Goal: Transaction & Acquisition: Purchase product/service

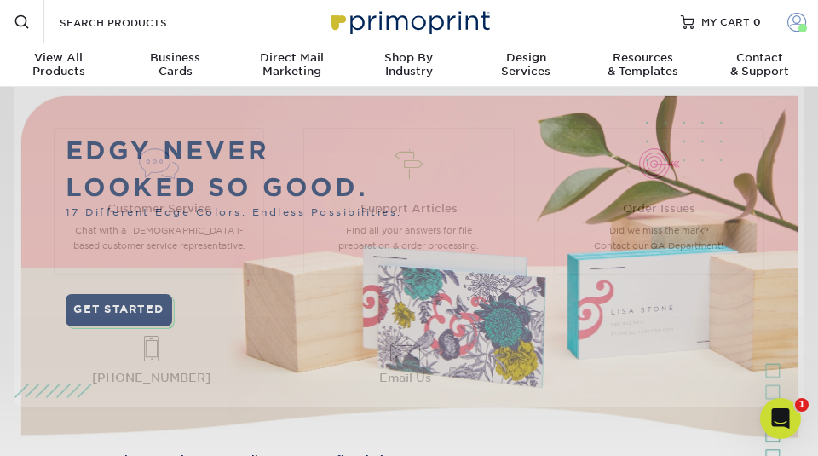
click at [796, 24] on span at bounding box center [796, 21] width 19 height 19
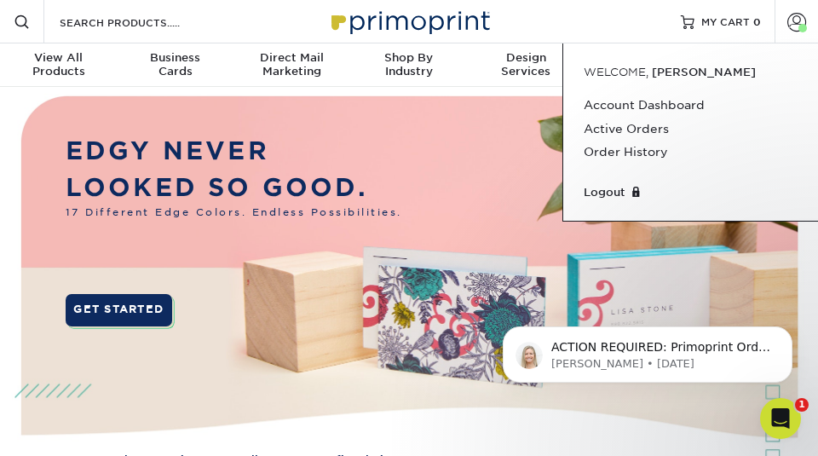
click at [460, 401] on img at bounding box center [409, 289] width 810 height 405
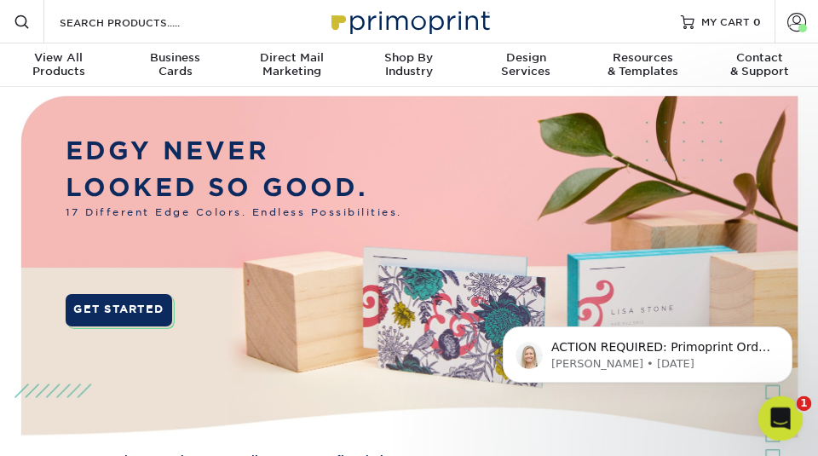
click at [771, 404] on div "Open Intercom Messenger" at bounding box center [778, 416] width 56 height 56
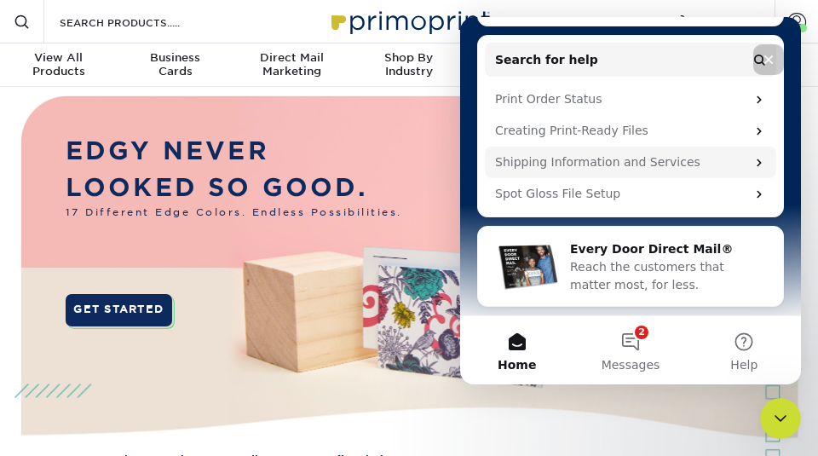
scroll to position [256, 0]
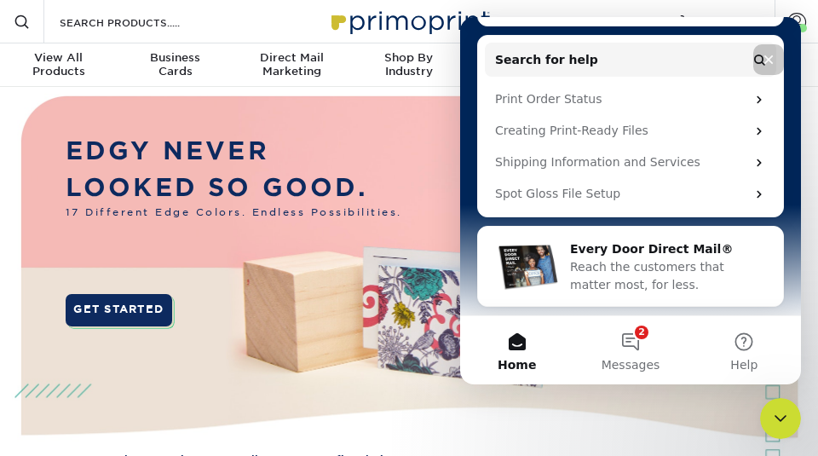
click at [397, 233] on div "EDGY NEVER LOOKED SO GOOD. 17 Different Edge Colors. Endless Possibilities. GET…" at bounding box center [234, 248] width 337 height 233
click at [782, 54] on div "Close" at bounding box center [768, 59] width 31 height 31
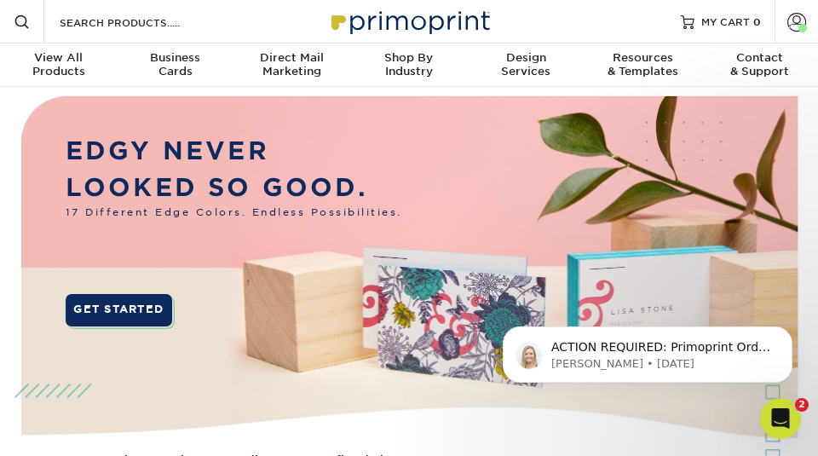
scroll to position [0, 0]
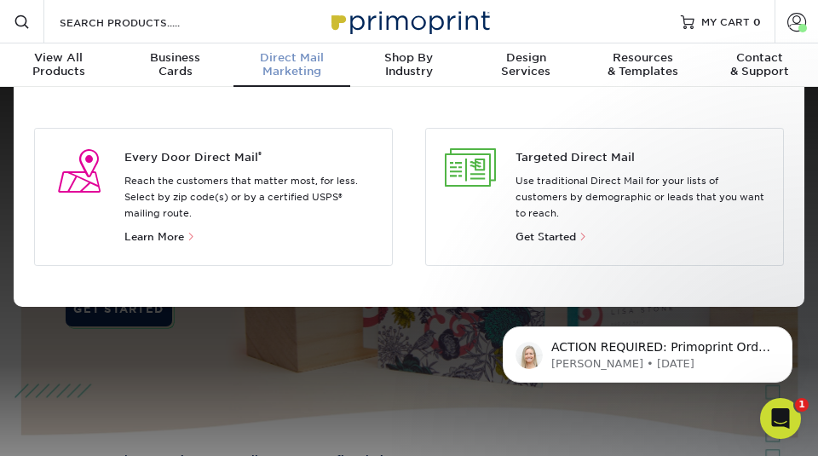
click at [304, 61] on span "Direct Mail" at bounding box center [291, 58] width 117 height 14
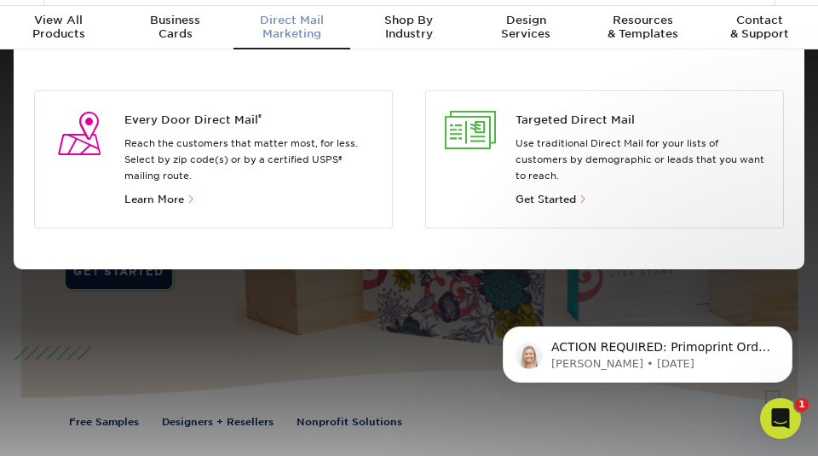
scroll to position [32, 0]
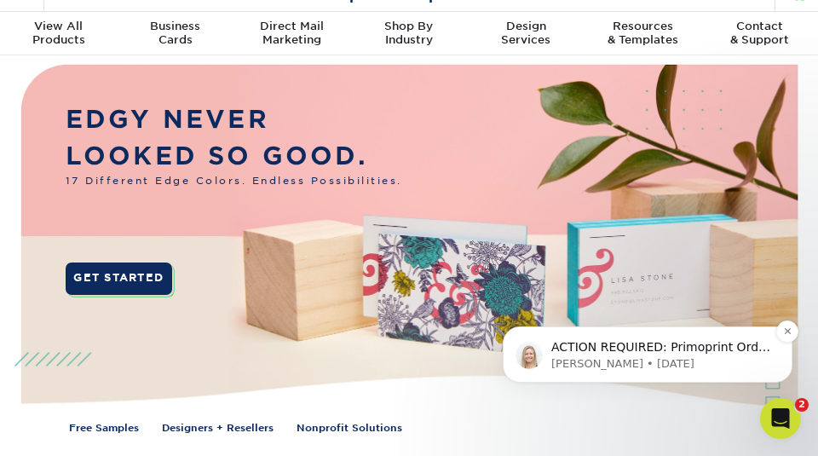
click at [614, 345] on span "ACTION REQUIRED: Primoprint Order 241027-45880-03734 Good morning! Thank you fo…" at bounding box center [661, 431] width 220 height 183
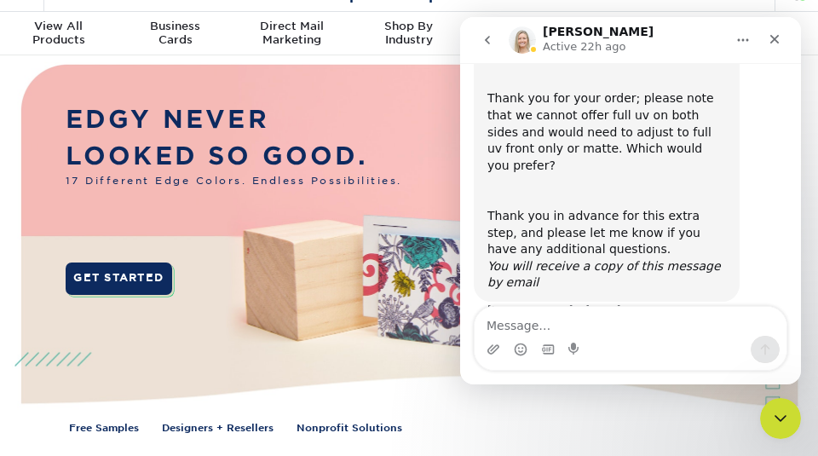
scroll to position [134, 0]
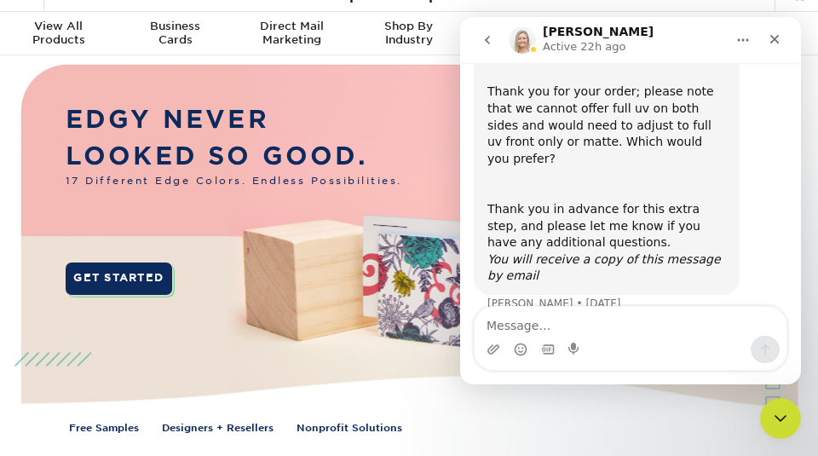
click at [420, 352] on img at bounding box center [409, 257] width 810 height 405
click at [781, 32] on icon "Close" at bounding box center [775, 39] width 14 height 14
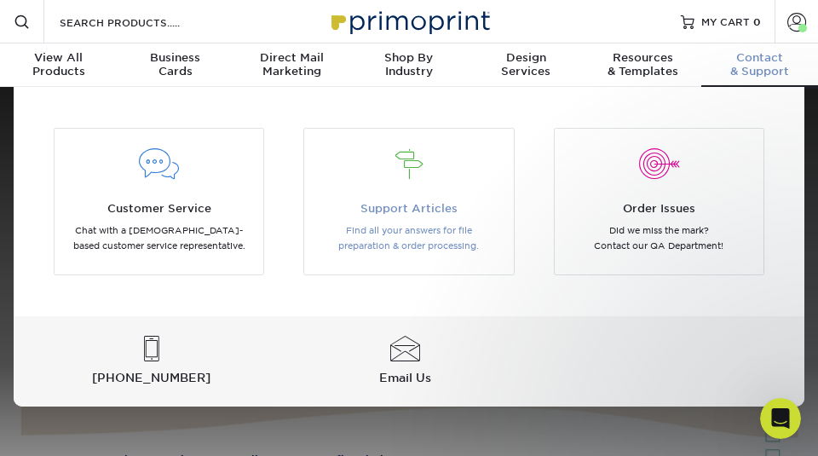
scroll to position [0, 0]
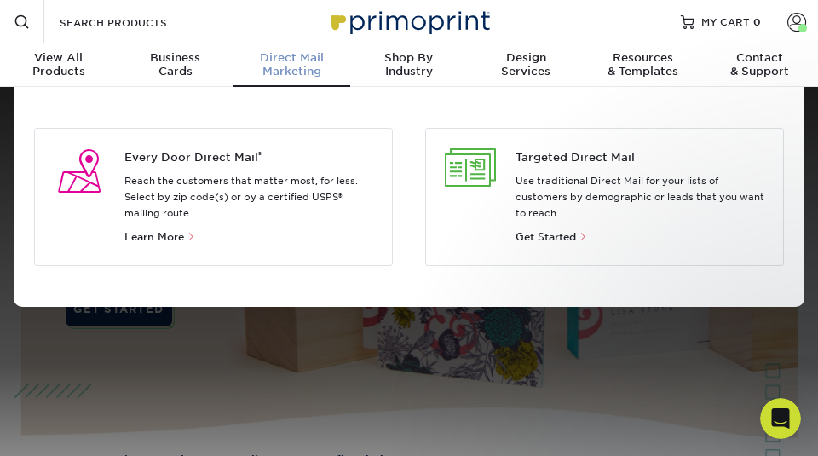
click at [301, 65] on div "Direct Mail Marketing" at bounding box center [291, 64] width 117 height 27
click at [53, 65] on div "View All Products" at bounding box center [58, 64] width 117 height 27
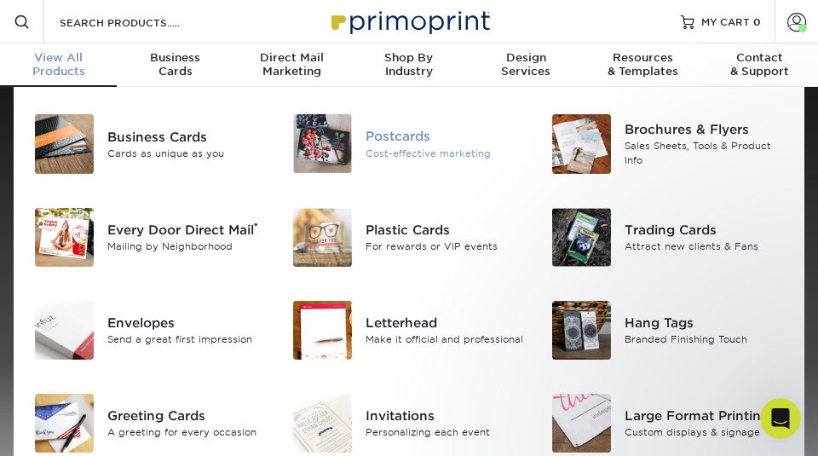
click at [404, 136] on div "Postcards" at bounding box center [445, 136] width 159 height 19
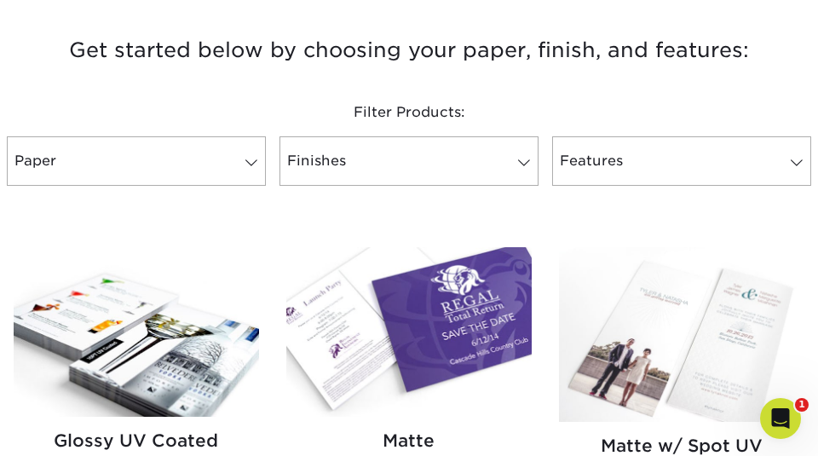
scroll to position [608, 0]
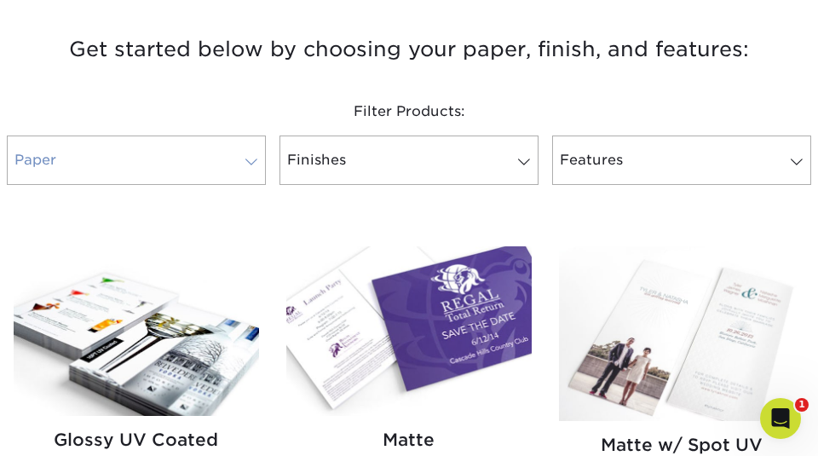
click at [253, 159] on span at bounding box center [251, 162] width 24 height 14
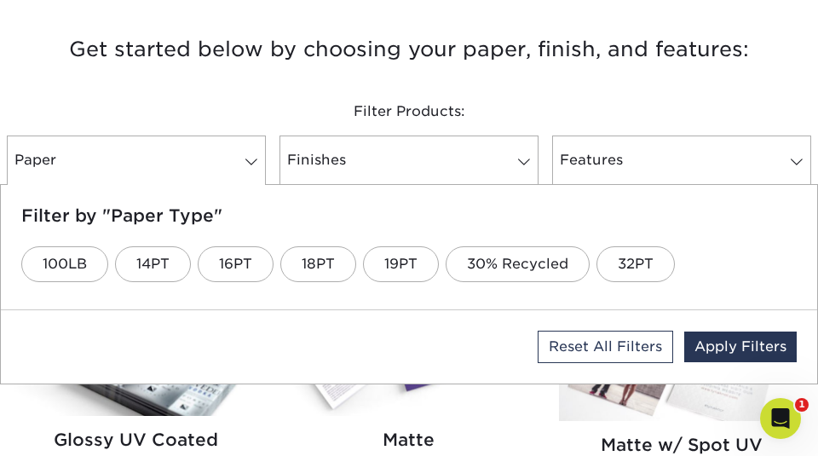
click at [767, 85] on div "Filter Products: Paper Filter by "Paper Type" 100LB 14PT 16PT 18PT 19PT 30% Rec…" at bounding box center [409, 146] width 818 height 159
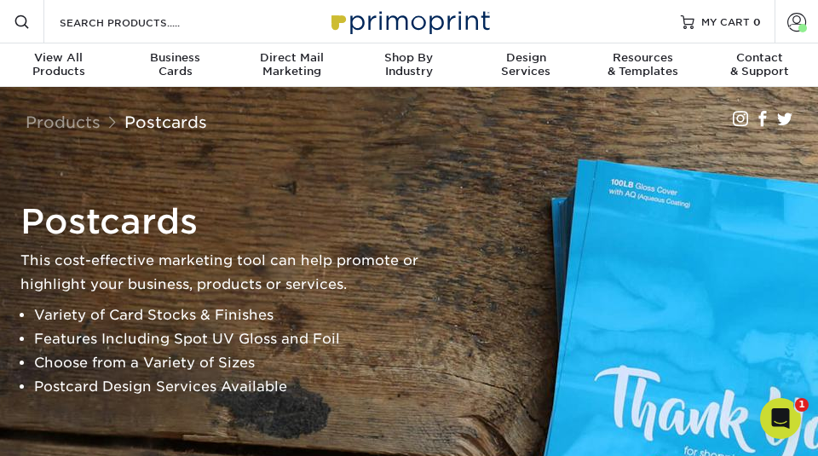
scroll to position [0, 0]
click at [797, 34] on link "Account" at bounding box center [796, 21] width 43 height 43
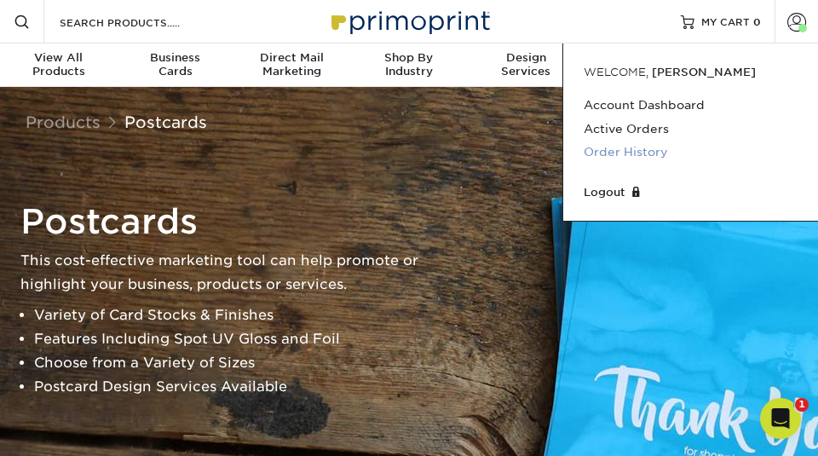
click at [648, 151] on link "Order History" at bounding box center [691, 152] width 214 height 23
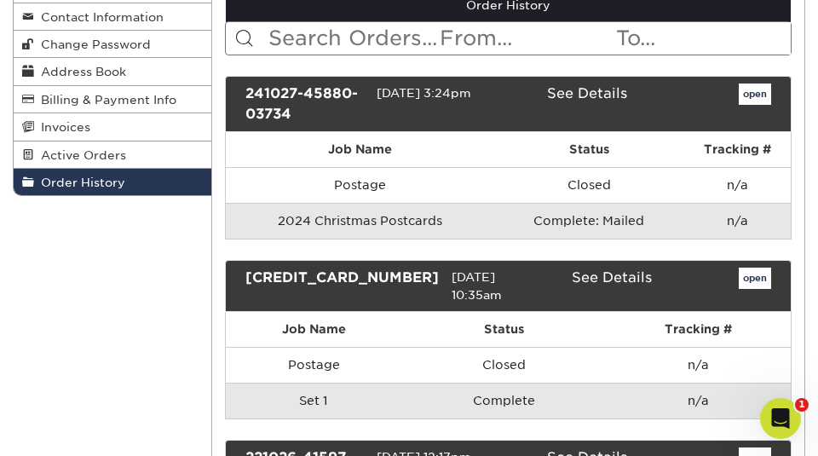
scroll to position [198, 0]
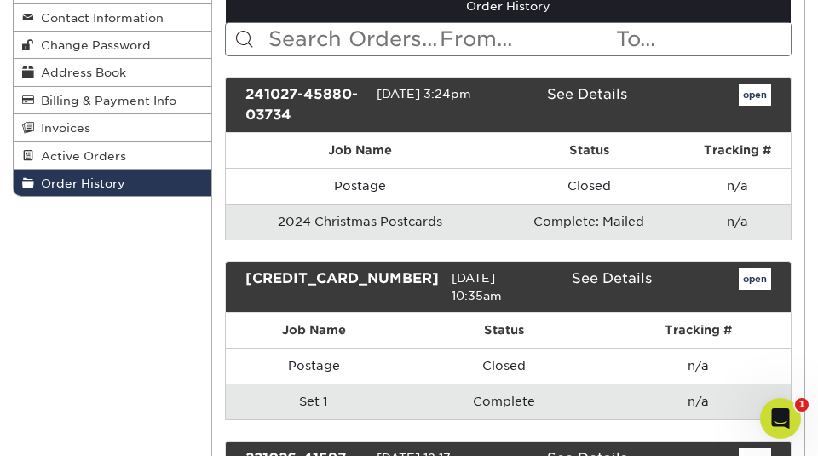
click at [593, 95] on link "See Details" at bounding box center [587, 94] width 80 height 16
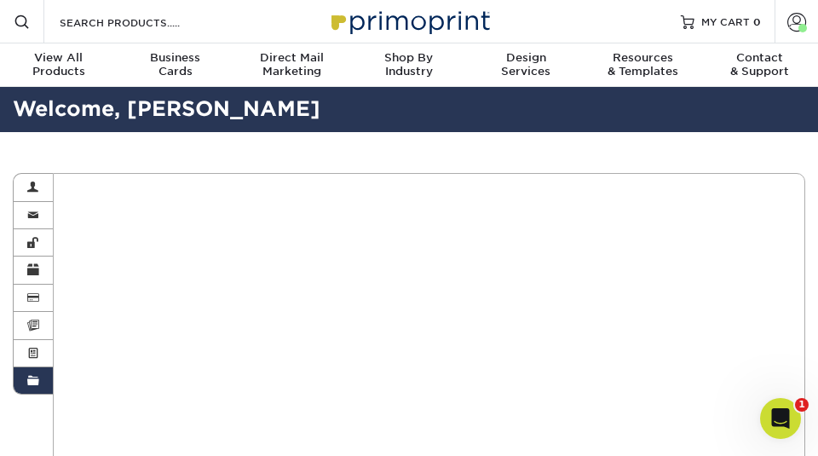
scroll to position [0, 0]
click at [26, 354] on link "Active Orders" at bounding box center [33, 353] width 39 height 27
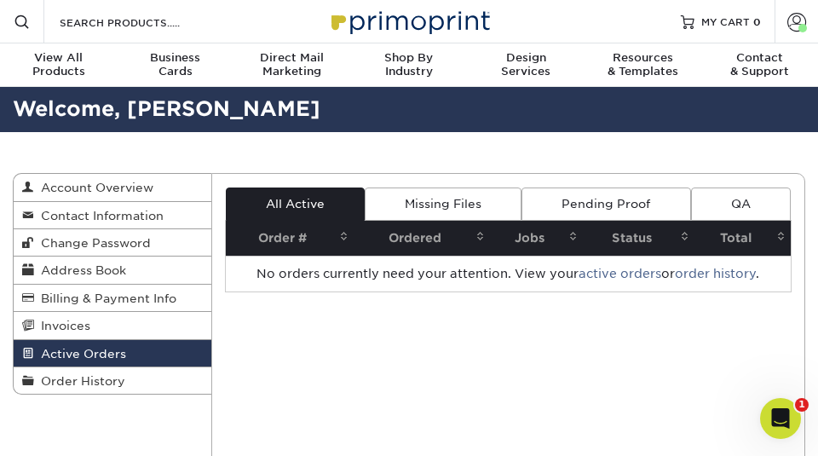
click at [630, 2] on div "Resources Menu Search Products Account Welcome, Paula Account Dashboard Active …" at bounding box center [409, 21] width 818 height 43
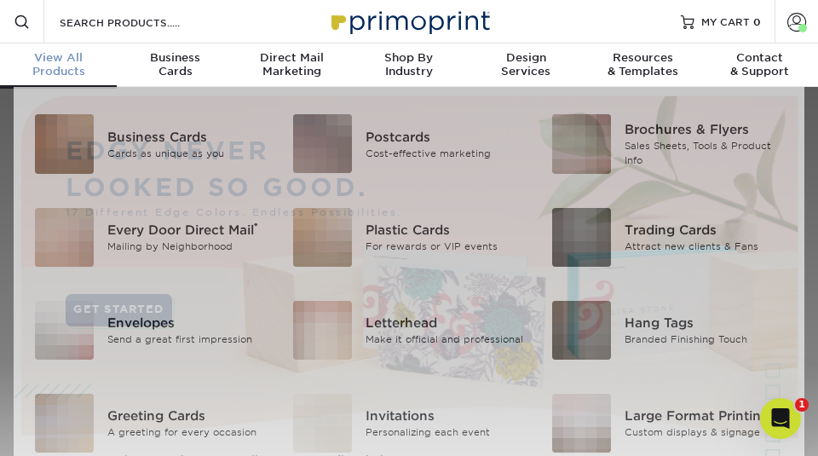
click at [72, 75] on div "View All Products" at bounding box center [58, 64] width 117 height 27
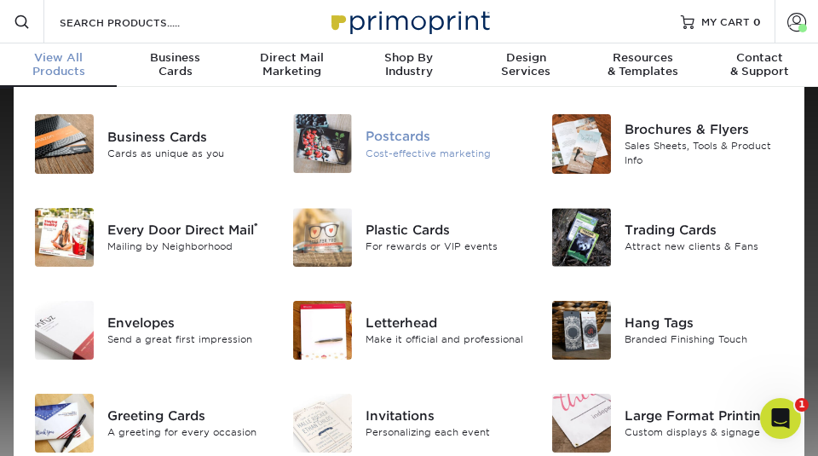
click at [405, 152] on div "Cost-effective marketing" at bounding box center [445, 153] width 159 height 14
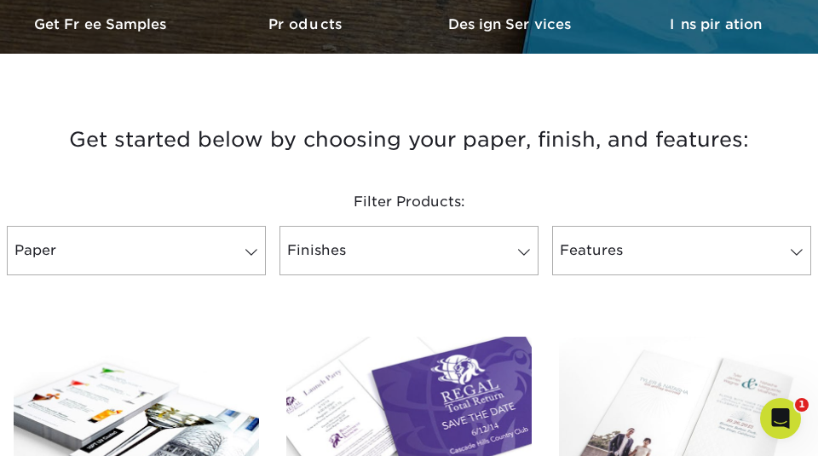
scroll to position [522, 0]
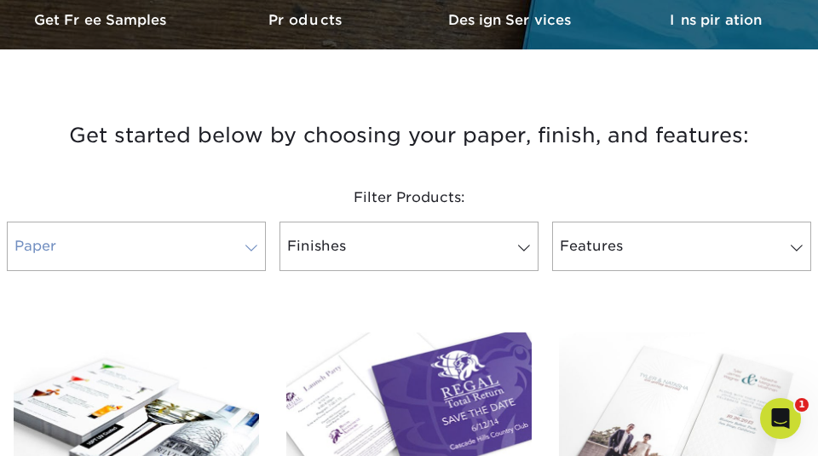
click at [248, 246] on span at bounding box center [251, 248] width 24 height 14
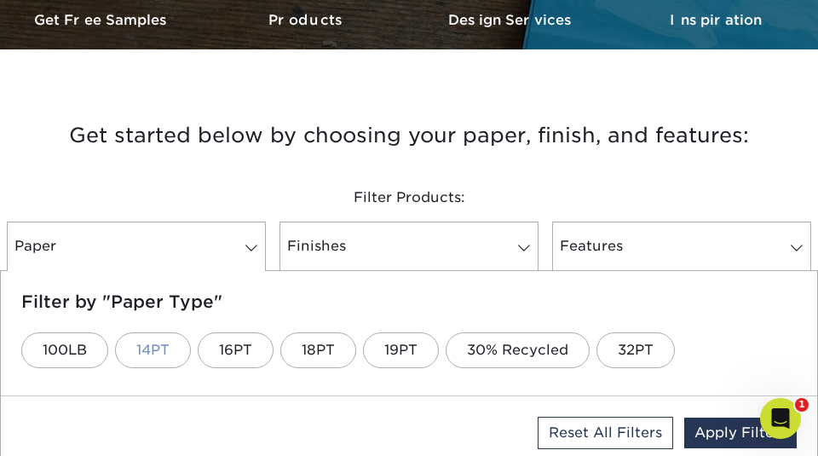
click at [161, 355] on link "14PT" at bounding box center [153, 350] width 76 height 36
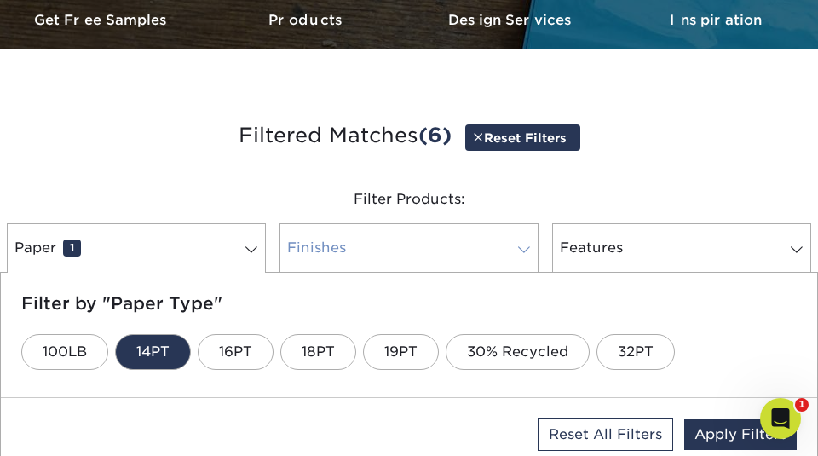
click at [525, 245] on span at bounding box center [524, 250] width 24 height 14
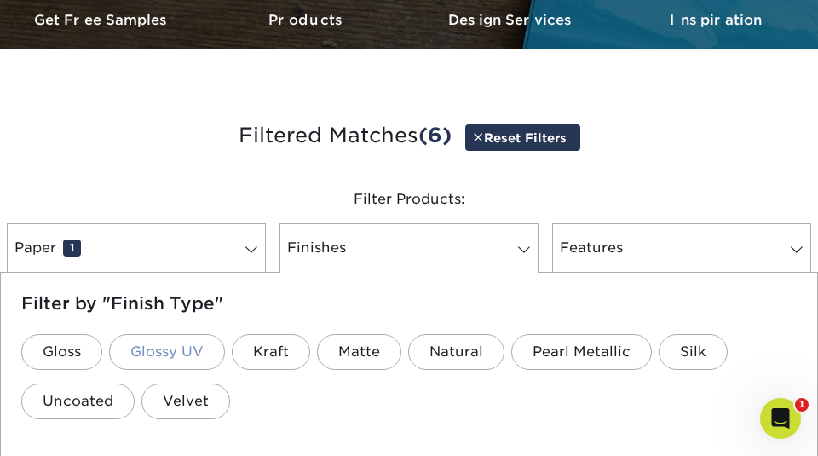
click at [177, 349] on link "Glossy UV" at bounding box center [167, 352] width 116 height 36
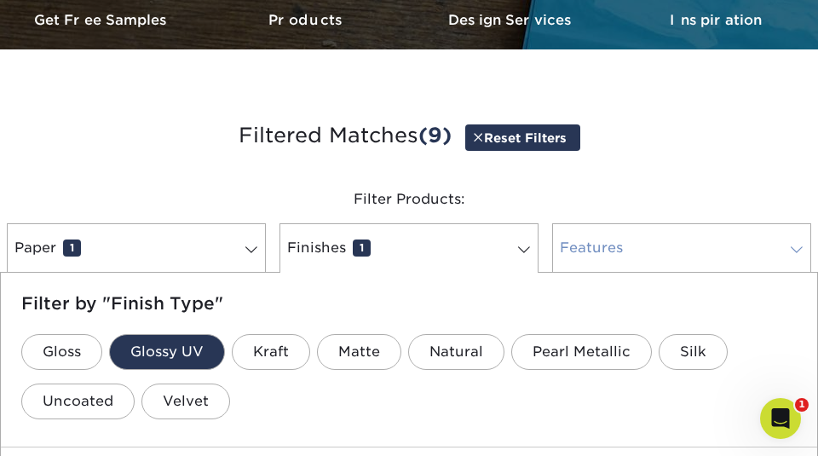
click at [798, 252] on span at bounding box center [797, 250] width 24 height 14
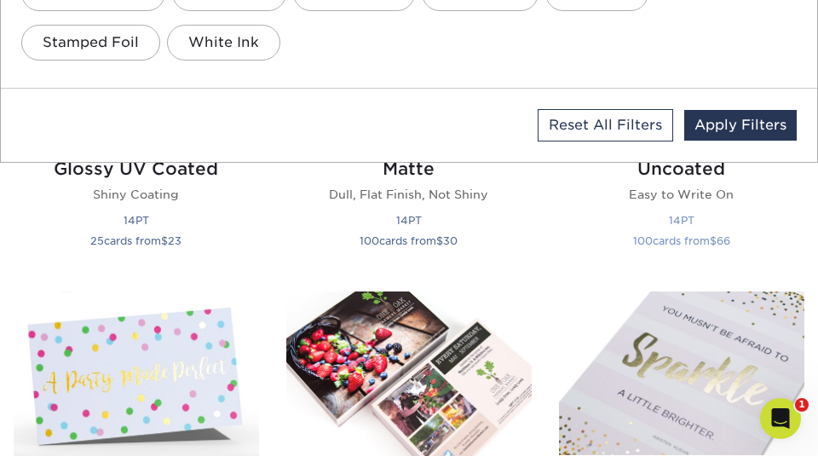
scroll to position [880, 0]
click at [195, 168] on h2 "Glossy UV Coated" at bounding box center [136, 169] width 245 height 20
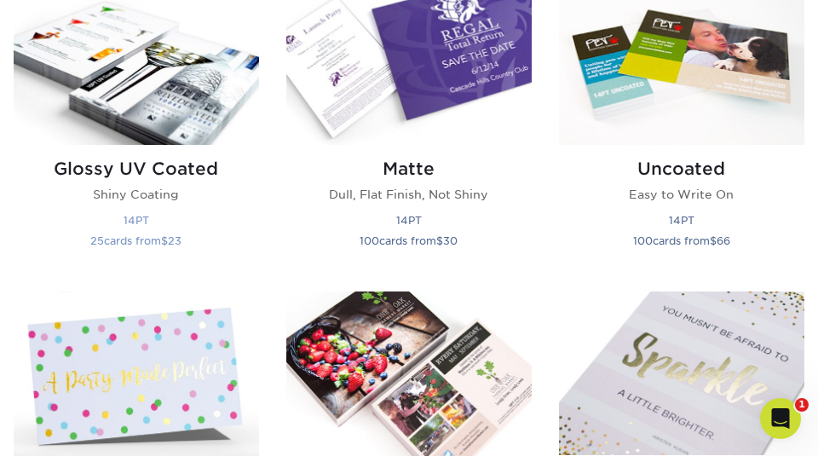
click at [195, 168] on h2 "Glossy UV Coated" at bounding box center [136, 169] width 245 height 20
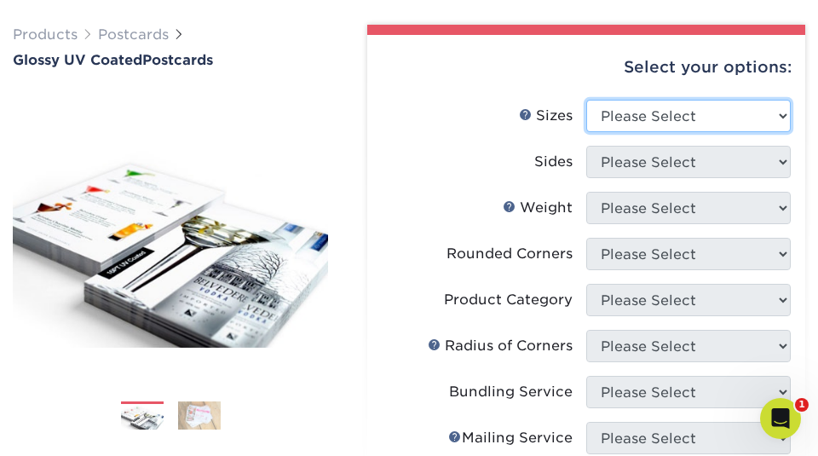
select select "4.00x6.00"
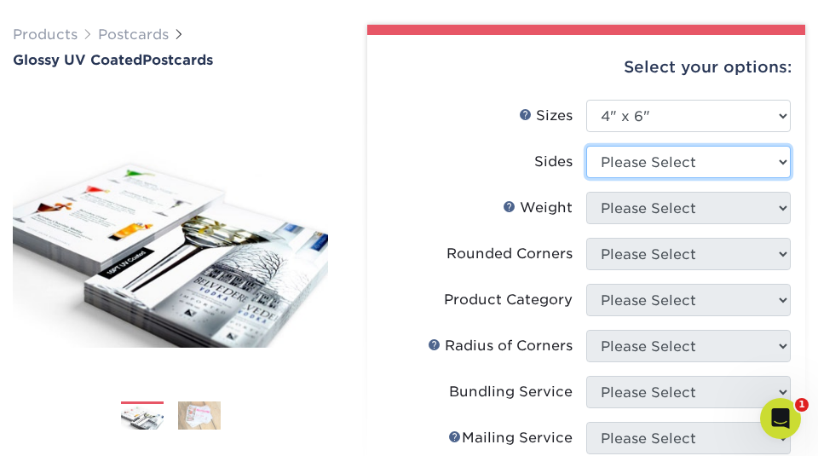
select select "13abbda7-1d64-4f25-8bb2-c179b224825d"
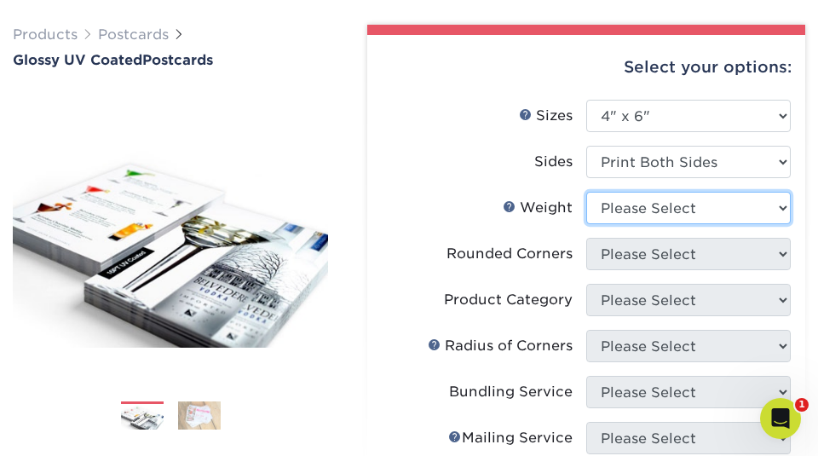
select select "14PT"
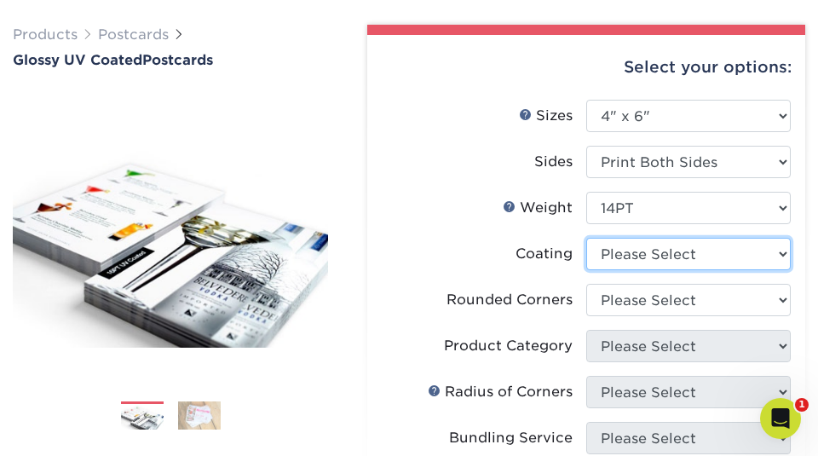
select select "ae367451-b2b8-45df-a344-0f05b6a12993"
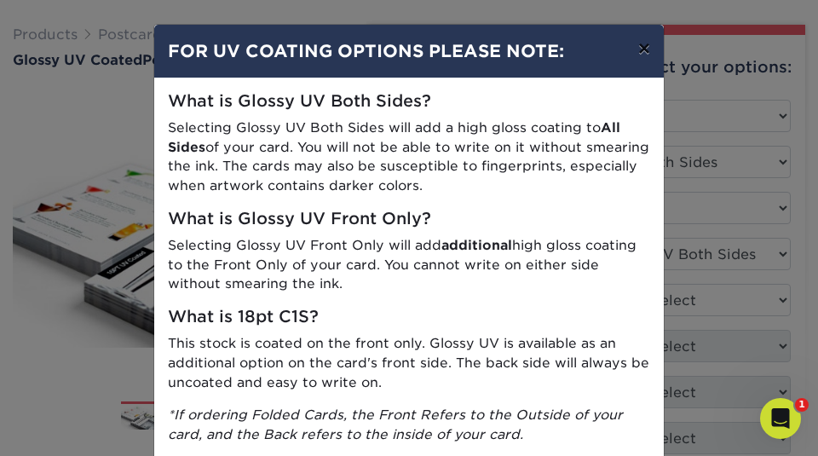
click at [650, 49] on button "×" at bounding box center [644, 49] width 39 height 48
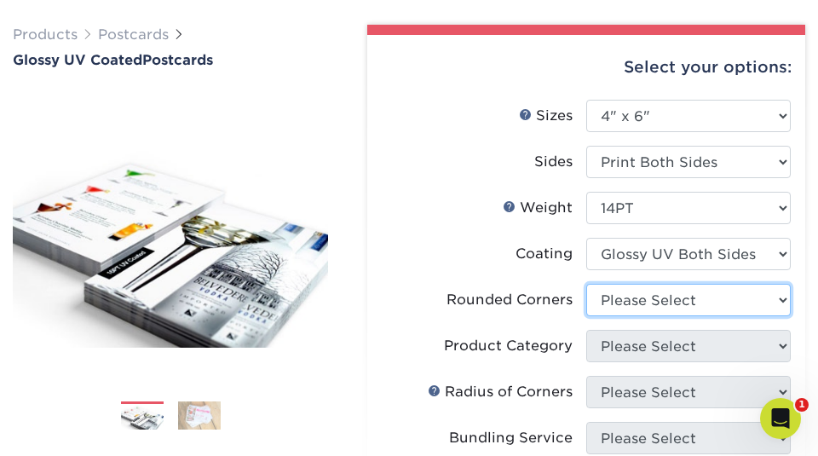
select select "0"
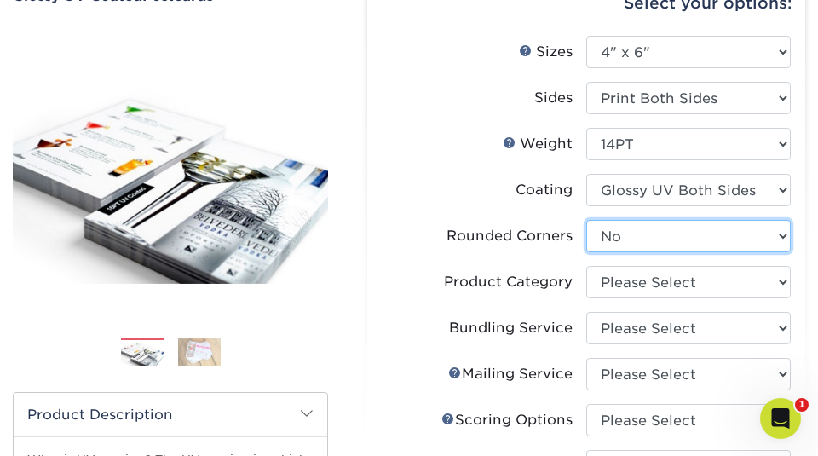
scroll to position [164, 0]
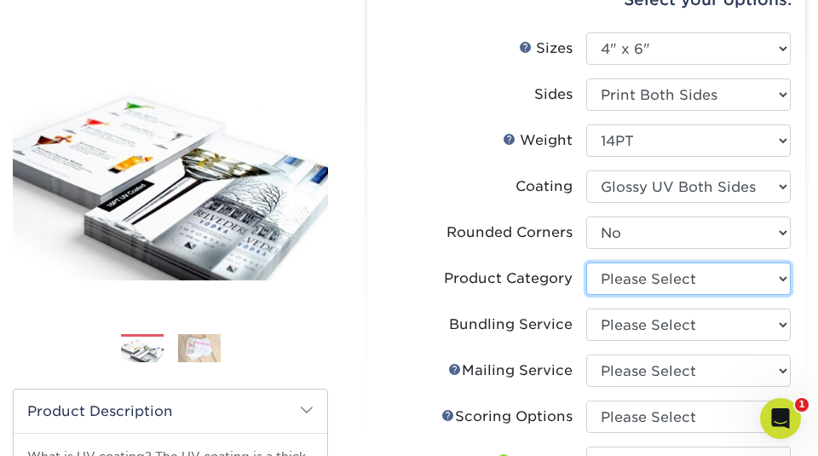
select select "9b7272e0-d6c8-4c3c-8e97-d3a1bcdab858"
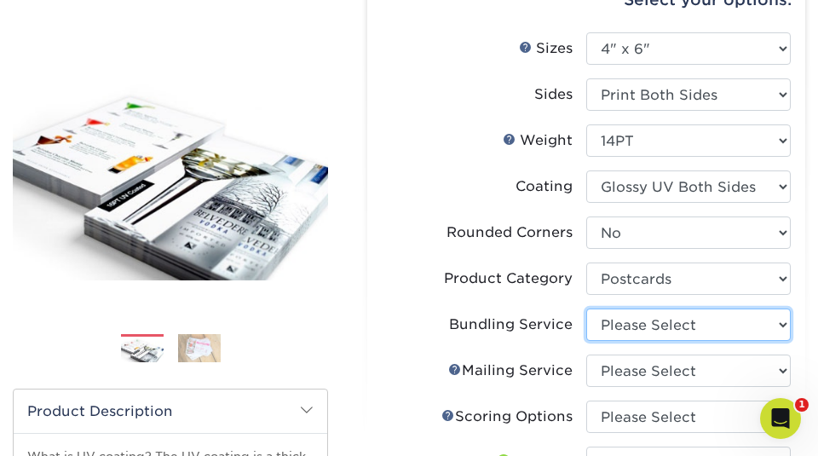
select select "58689abb-25c0-461c-a4c3-a80b627d6649"
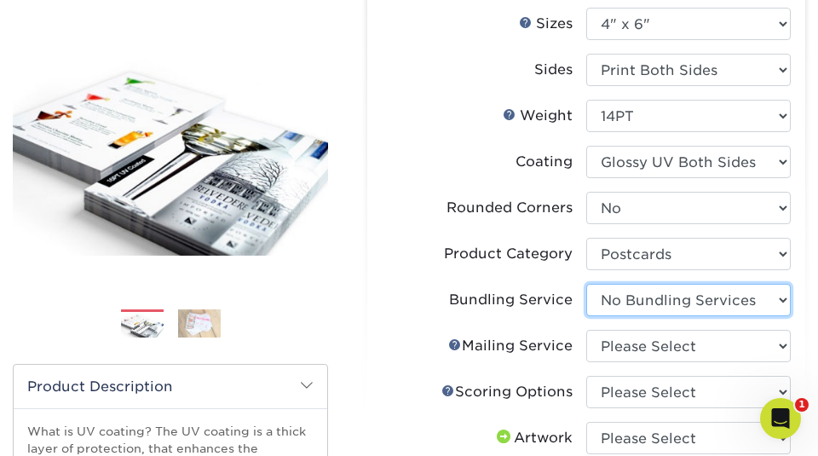
scroll to position [194, 0]
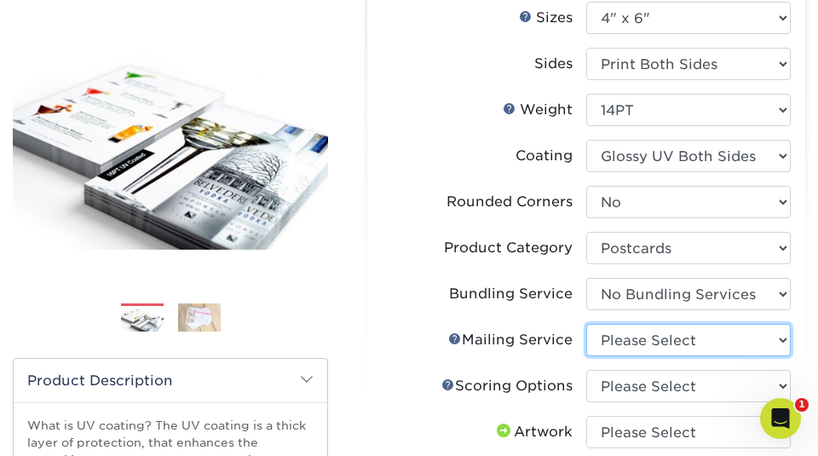
select select "20512e95-39a0-42be-a1d1-c0e1c309f4c2"
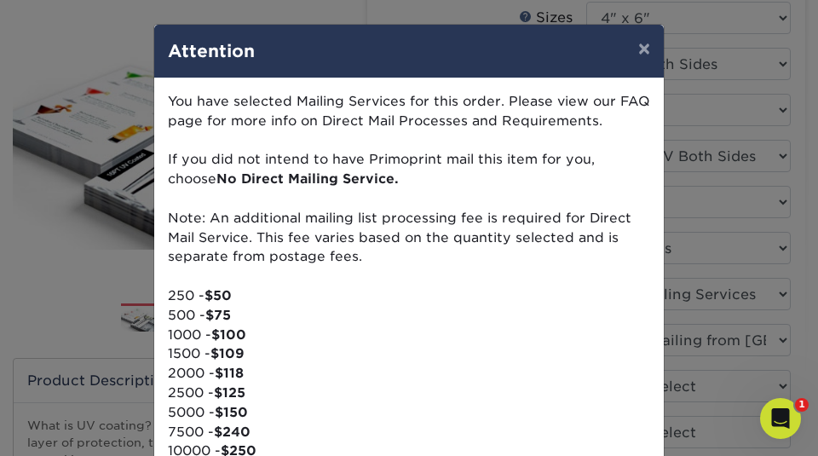
scroll to position [0, 0]
click at [643, 46] on button "×" at bounding box center [644, 49] width 39 height 48
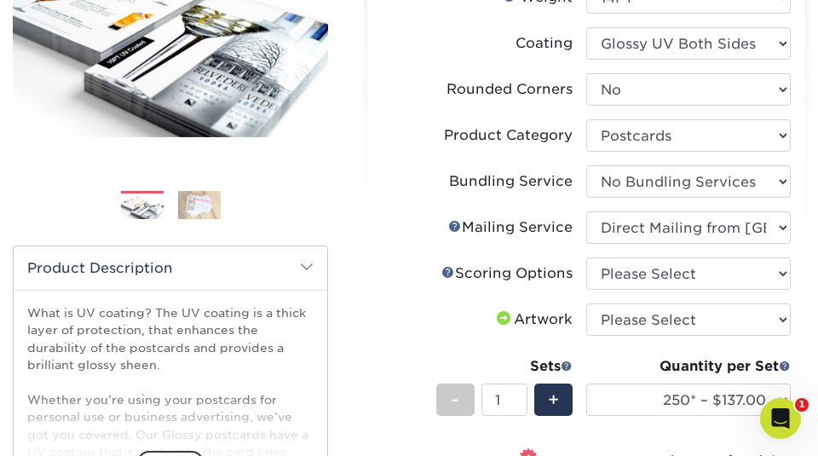
scroll to position [312, 0]
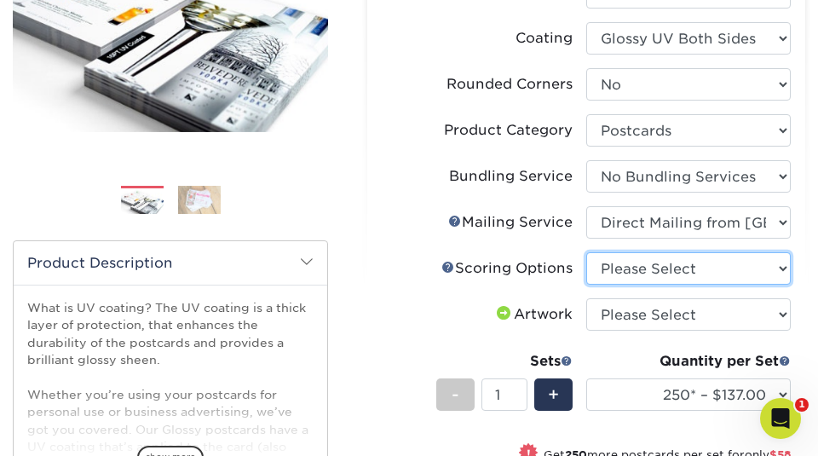
select select "16ebe401-5398-422d-8cb0-f3adbb82deb5"
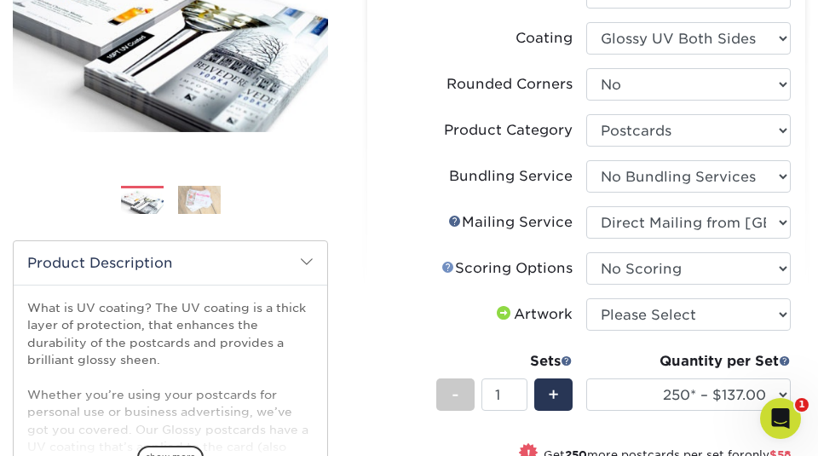
click at [447, 266] on link "Scoring Help" at bounding box center [448, 267] width 14 height 14
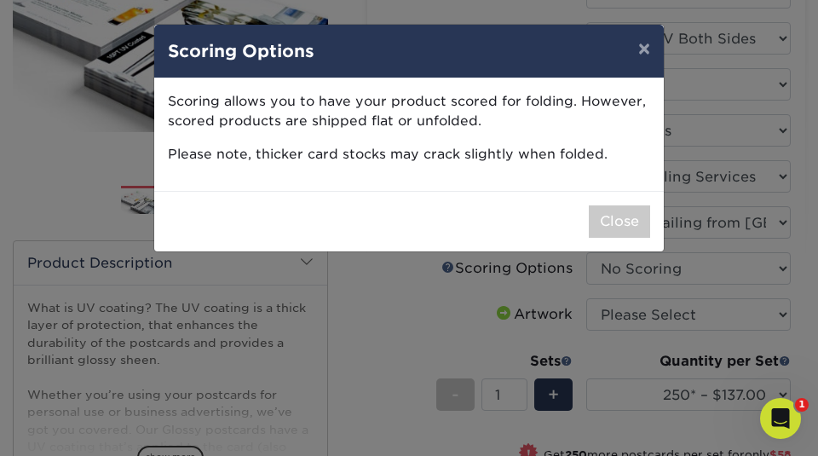
click at [429, 311] on div "× Scoring Options Scoring allows you to have your product scored for folding. H…" at bounding box center [409, 228] width 818 height 456
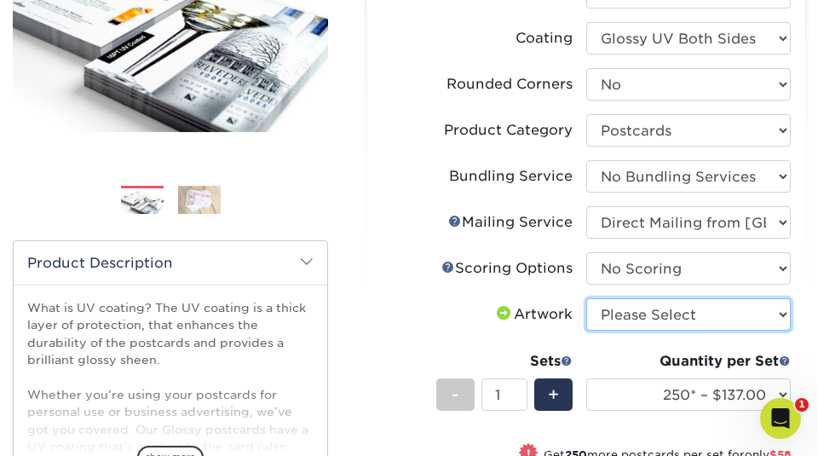
select select "upload"
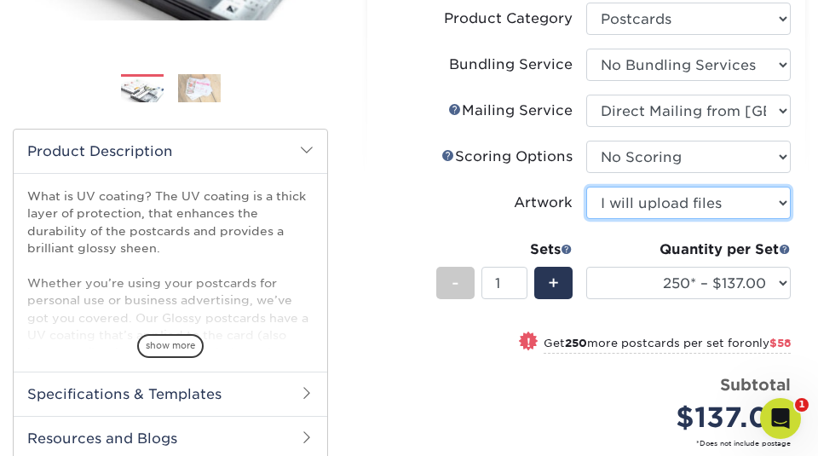
scroll to position [430, 0]
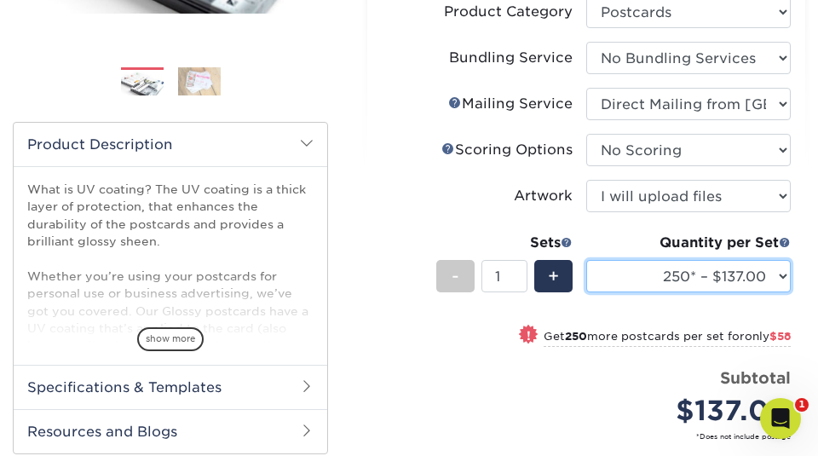
select select "10000 – $980.00"
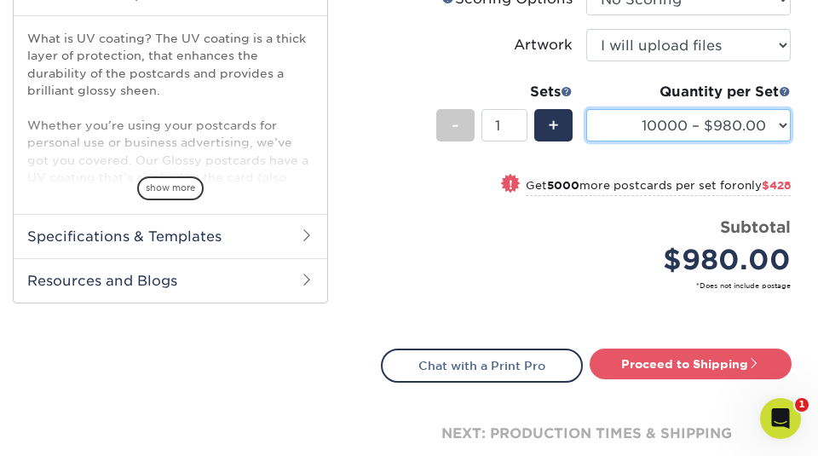
scroll to position [591, 0]
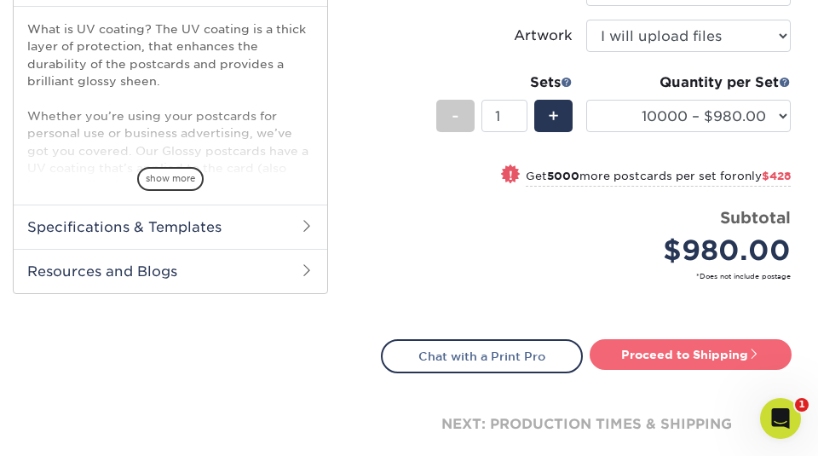
click at [677, 352] on link "Proceed to Shipping" at bounding box center [691, 354] width 202 height 31
type input "Set 1"
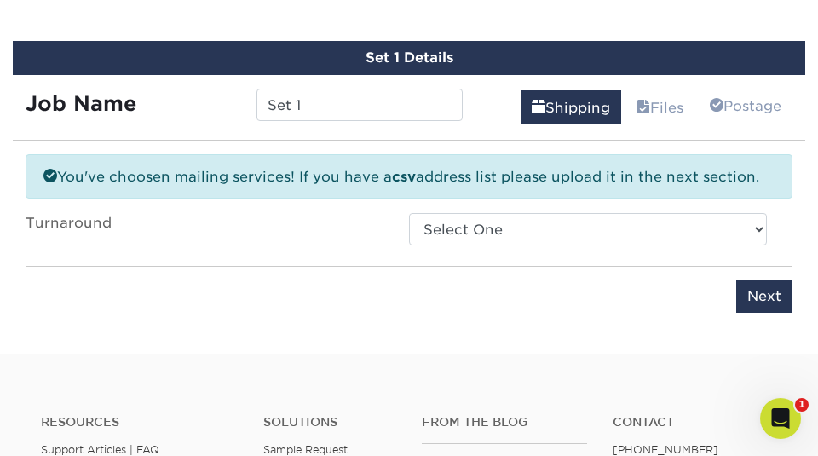
scroll to position [983, 0]
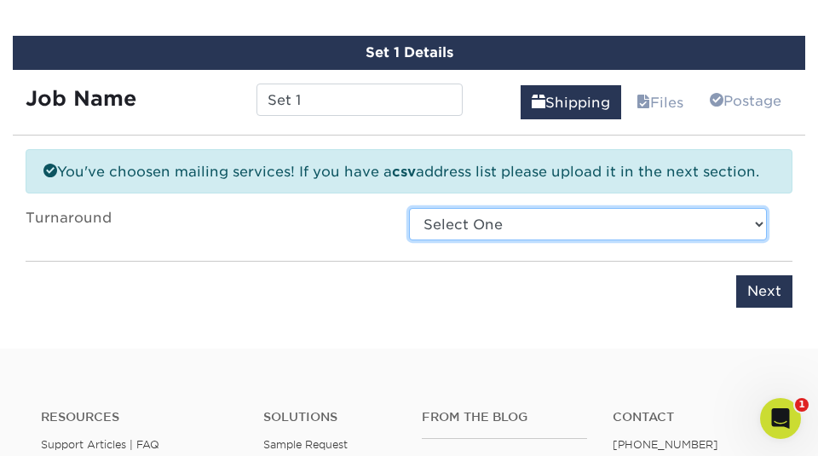
select select "9a2bbda4-3a4e-4e0d-9f27-a1360d6175ef"
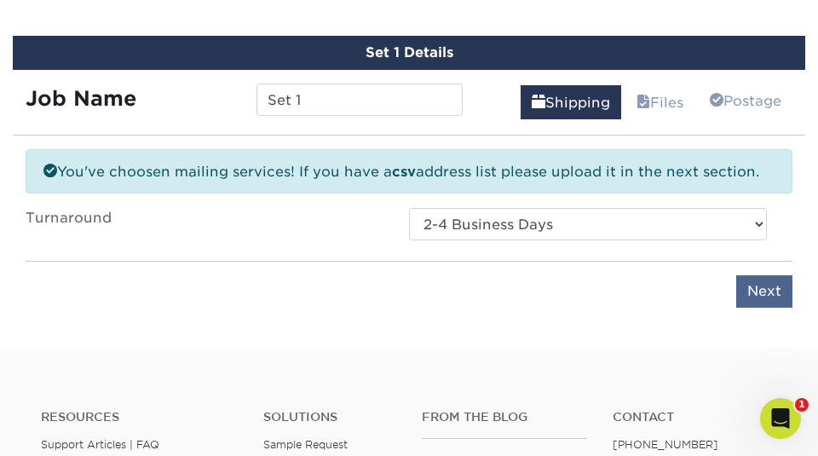
click at [765, 286] on input "Next" at bounding box center [764, 291] width 56 height 32
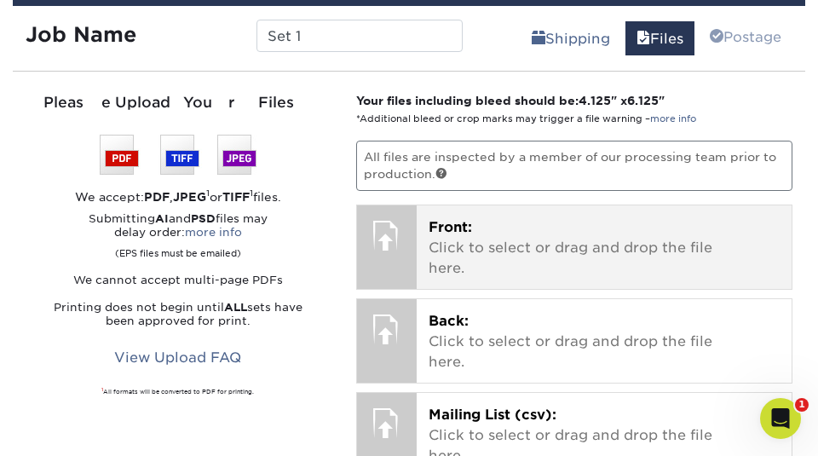
scroll to position [1047, 0]
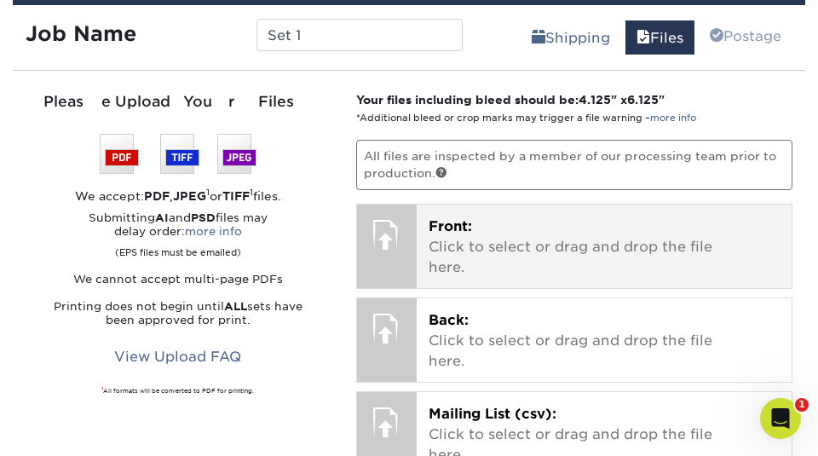
click at [627, 245] on p "Front: Click to select or drag and drop the file here." at bounding box center [605, 246] width 352 height 61
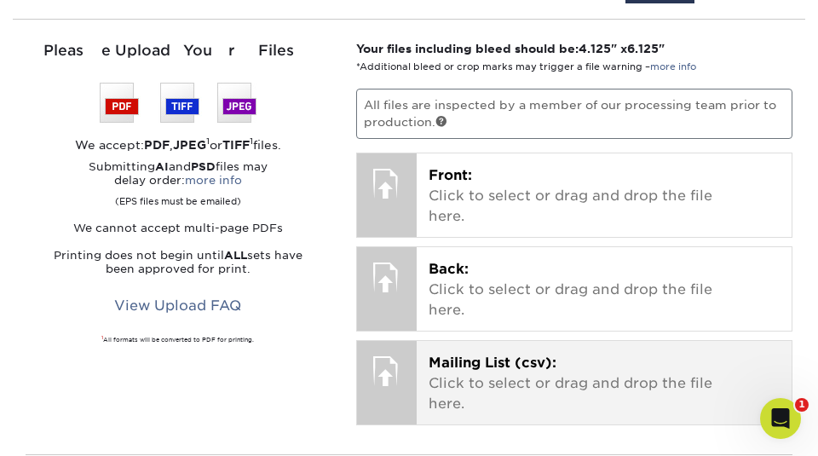
scroll to position [1096, 0]
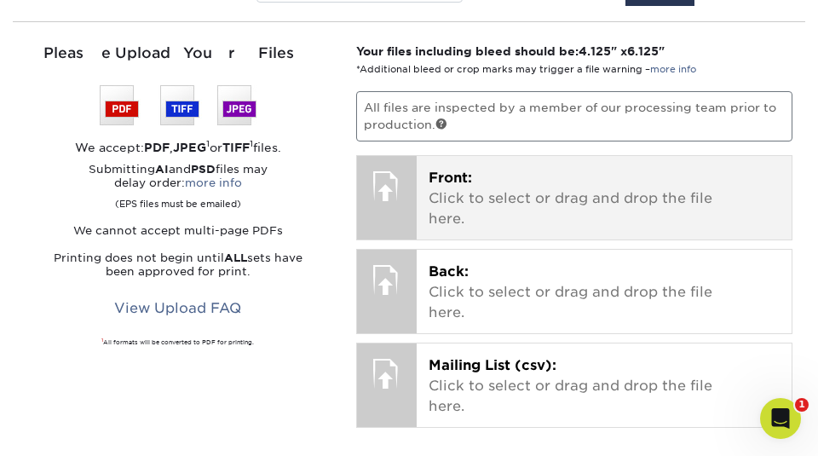
click at [551, 199] on p "Front: Click to select or drag and drop the file here." at bounding box center [605, 198] width 352 height 61
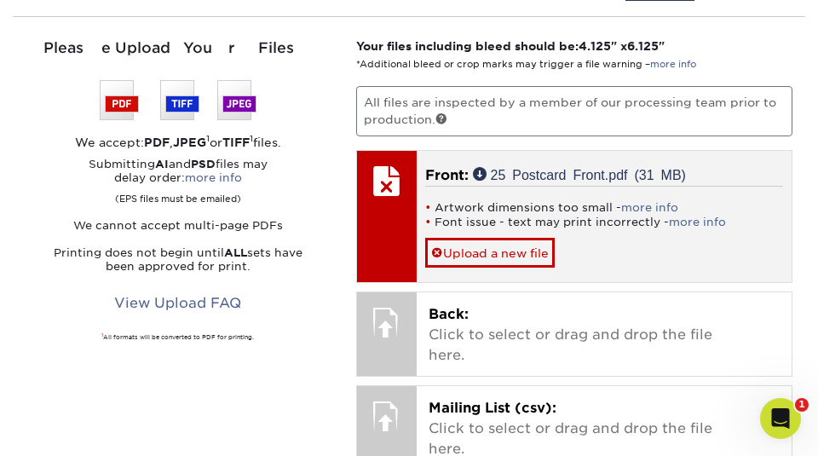
scroll to position [1097, 0]
